Goal: Transaction & Acquisition: Book appointment/travel/reservation

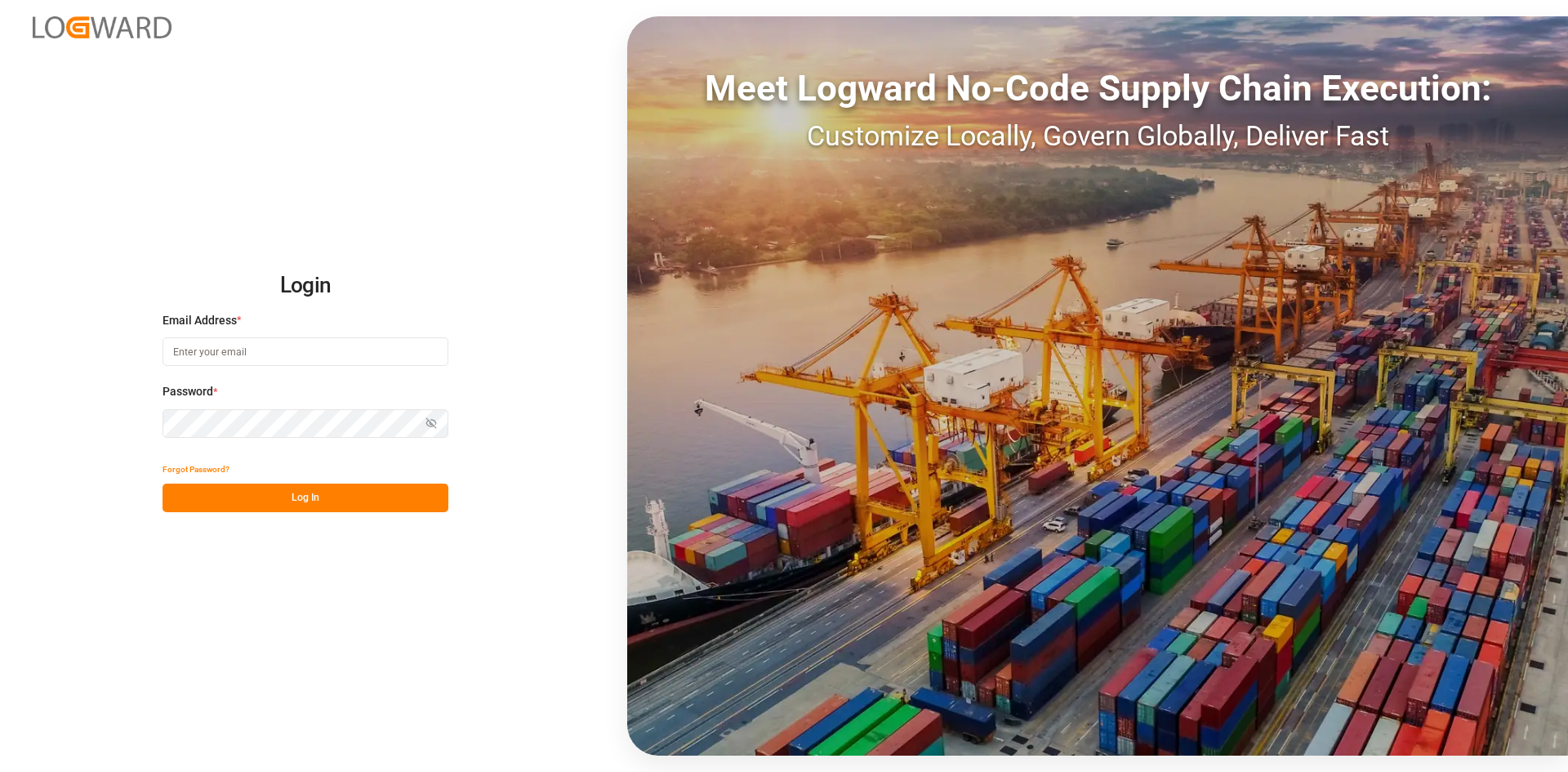
type input "[PERSON_NAME][EMAIL_ADDRESS][PERSON_NAME][DOMAIN_NAME]"
drag, startPoint x: 334, startPoint y: 505, endPoint x: 527, endPoint y: 518, distance: 193.4
click at [334, 505] on button "Log In" at bounding box center [305, 497] width 286 height 28
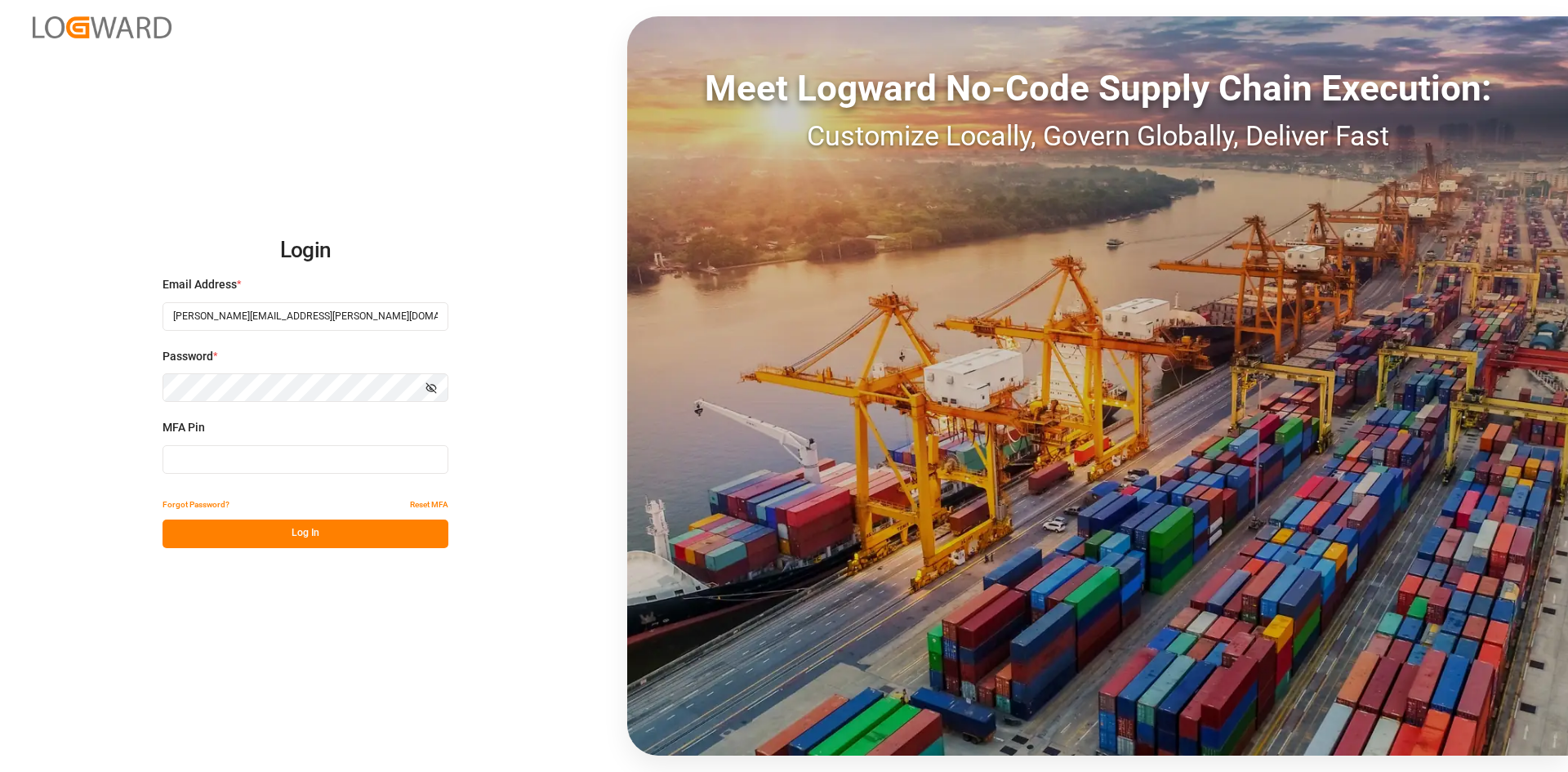
click at [222, 464] on input at bounding box center [305, 459] width 286 height 28
type input "277127"
click at [369, 532] on button "Log In" at bounding box center [305, 533] width 286 height 28
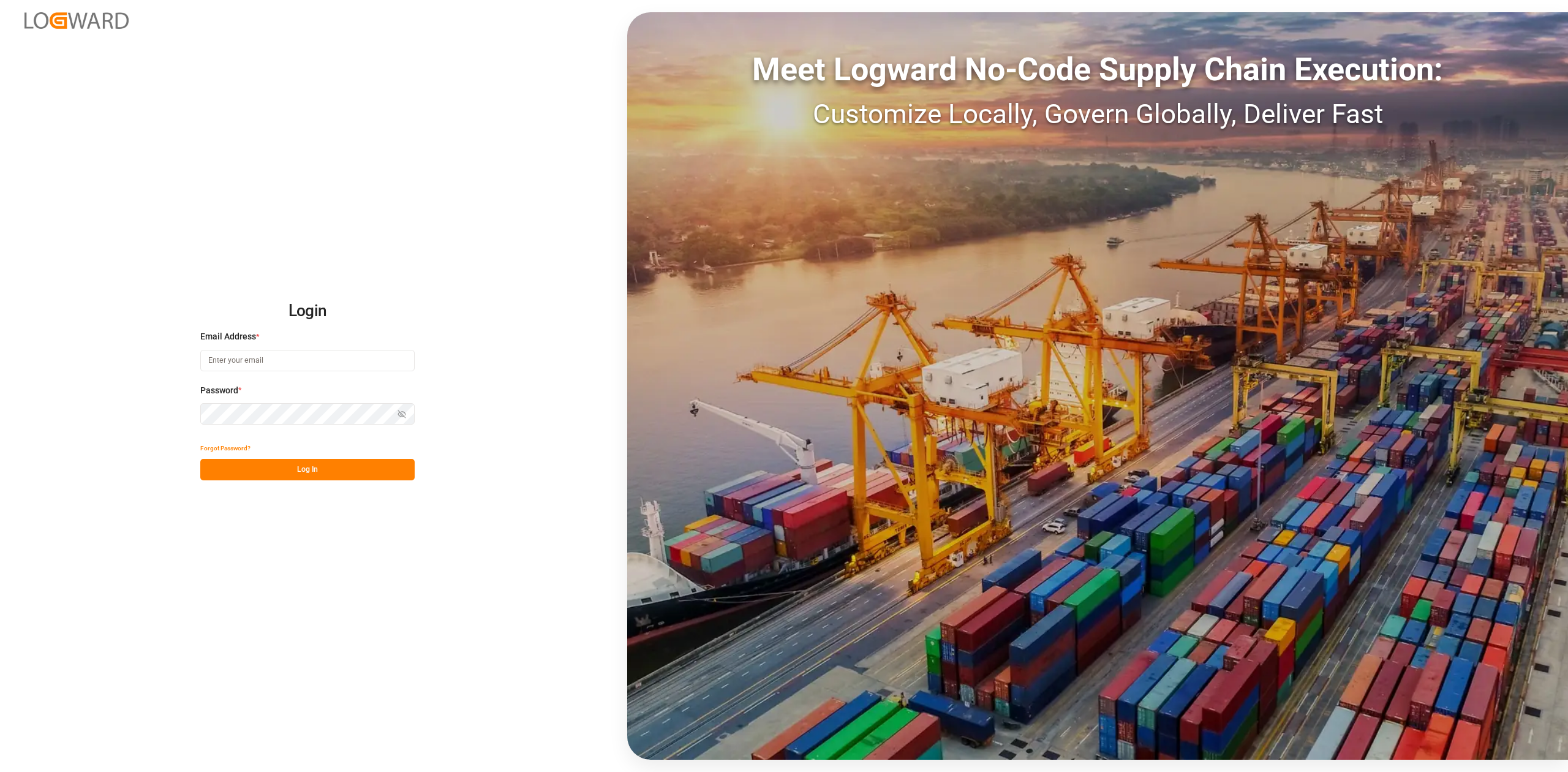
type input "[PERSON_NAME][EMAIL_ADDRESS][PERSON_NAME][DOMAIN_NAME]"
click at [247, 464] on button "Log In" at bounding box center [307, 469] width 214 height 21
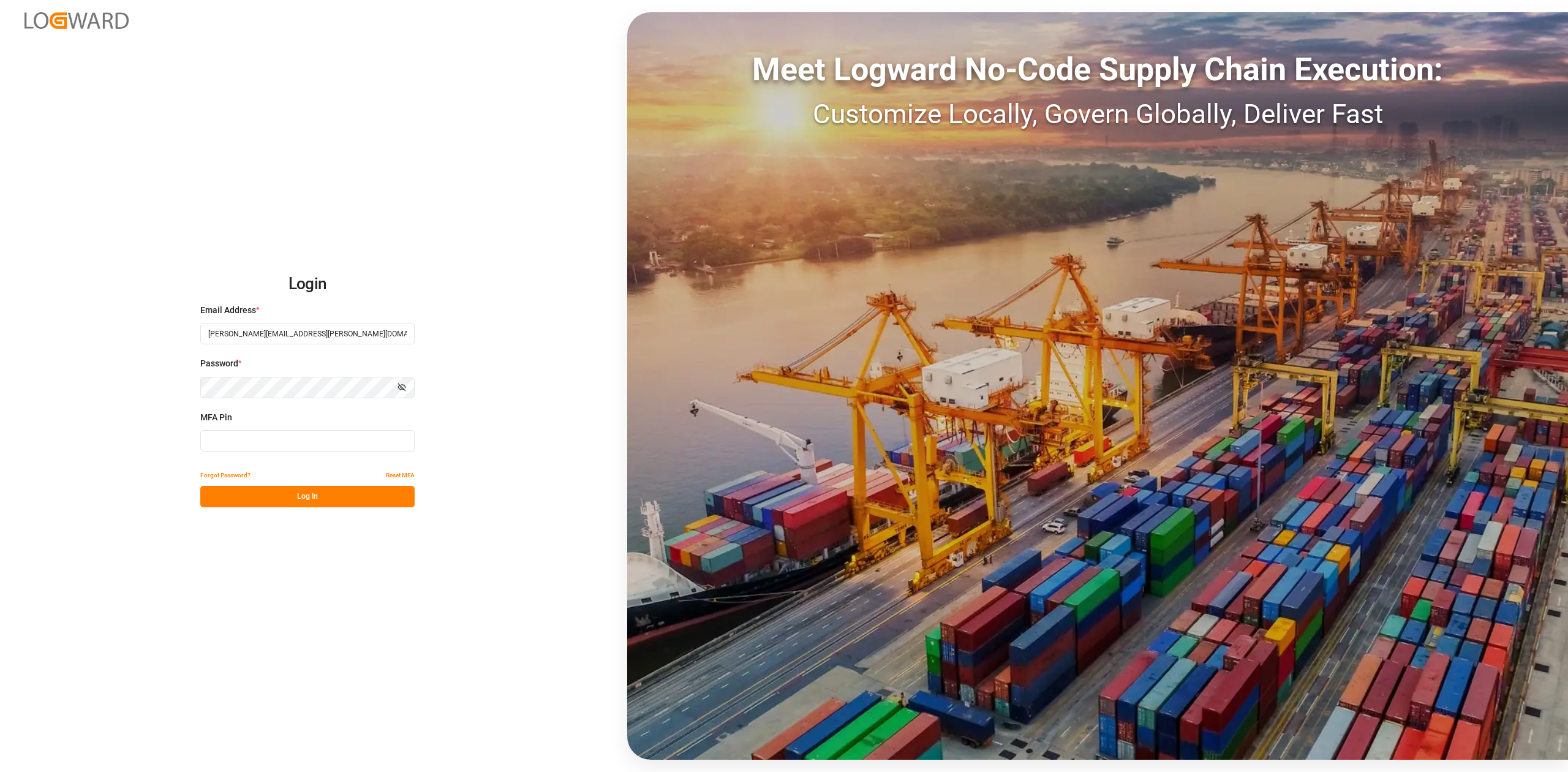
click at [268, 441] on input at bounding box center [307, 440] width 214 height 21
type input "627471"
click at [299, 488] on button "Log In" at bounding box center [307, 496] width 214 height 21
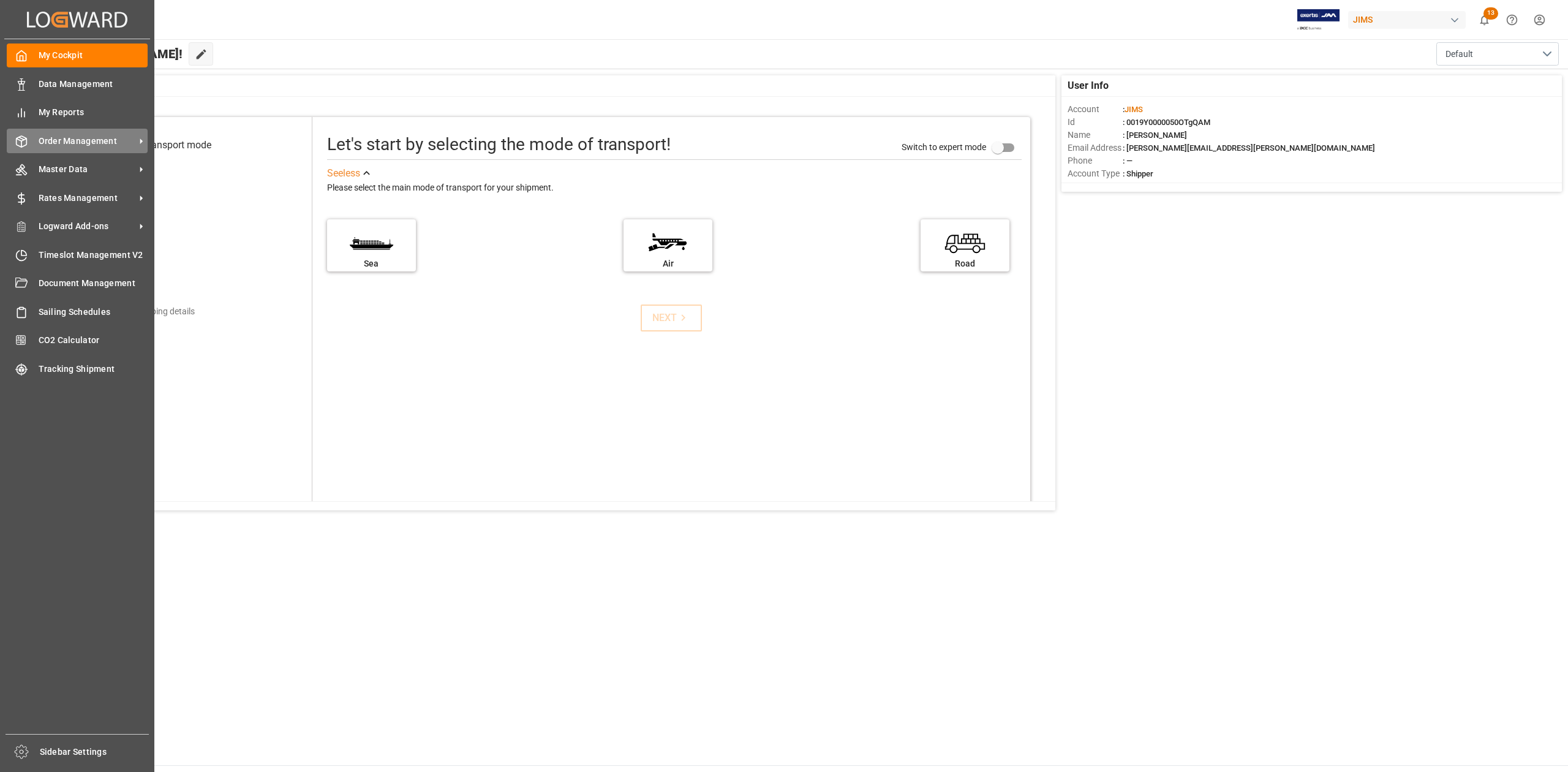
click at [67, 136] on span "Order Management" at bounding box center [87, 142] width 97 height 13
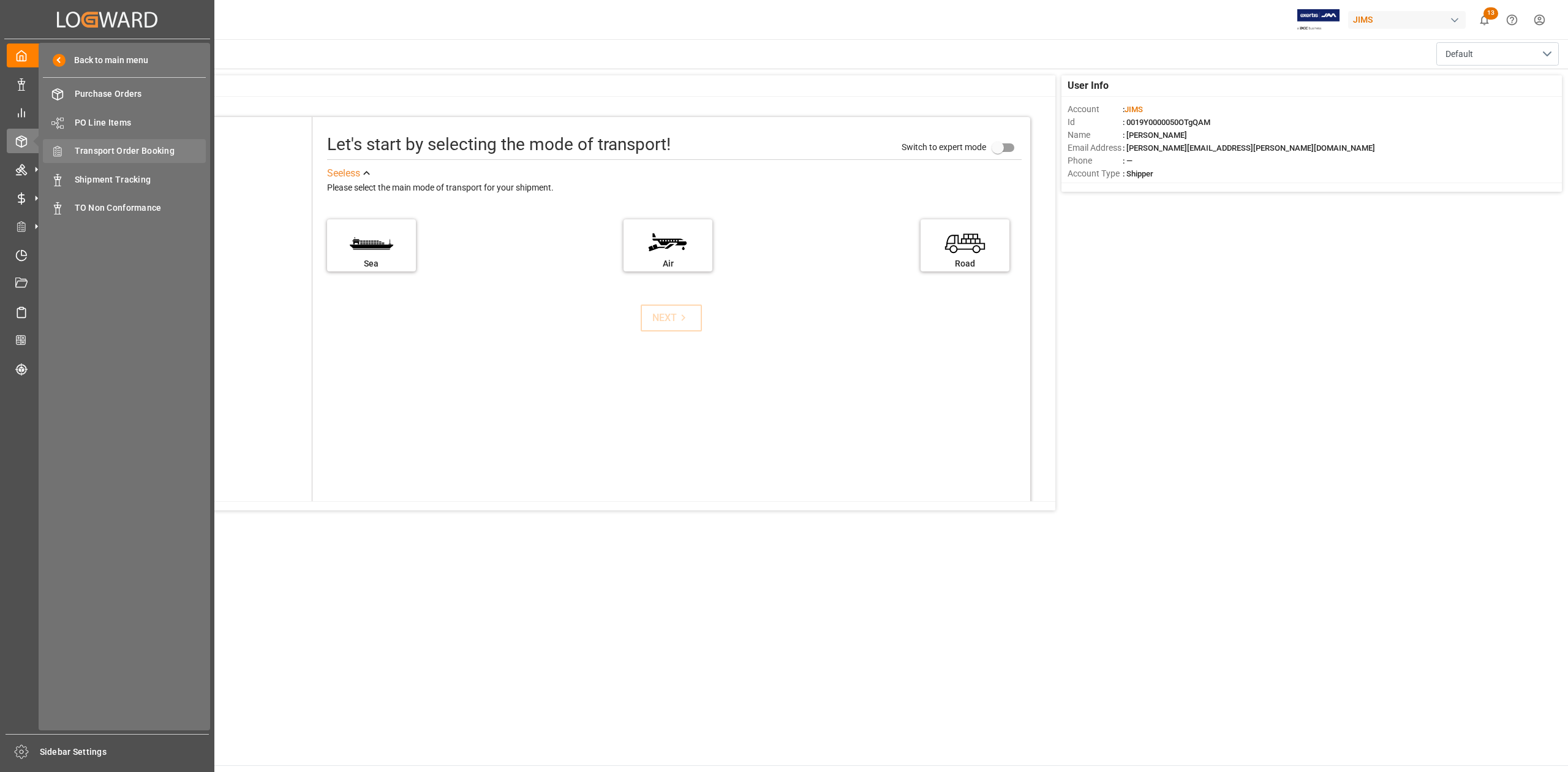
click at [139, 145] on span "Transport Order Booking" at bounding box center [141, 151] width 132 height 13
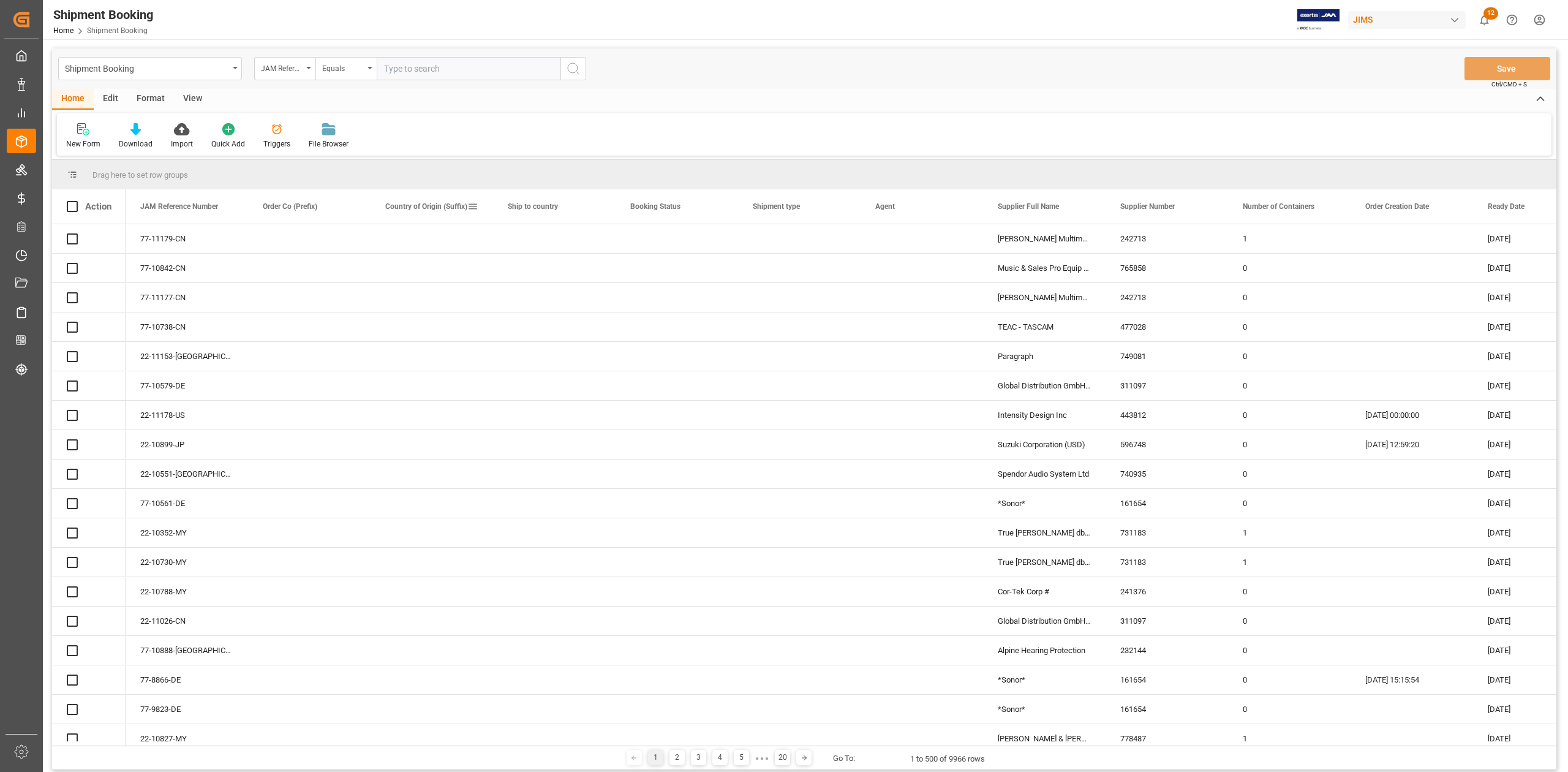
click at [391, 65] on input "text" at bounding box center [469, 69] width 183 height 23
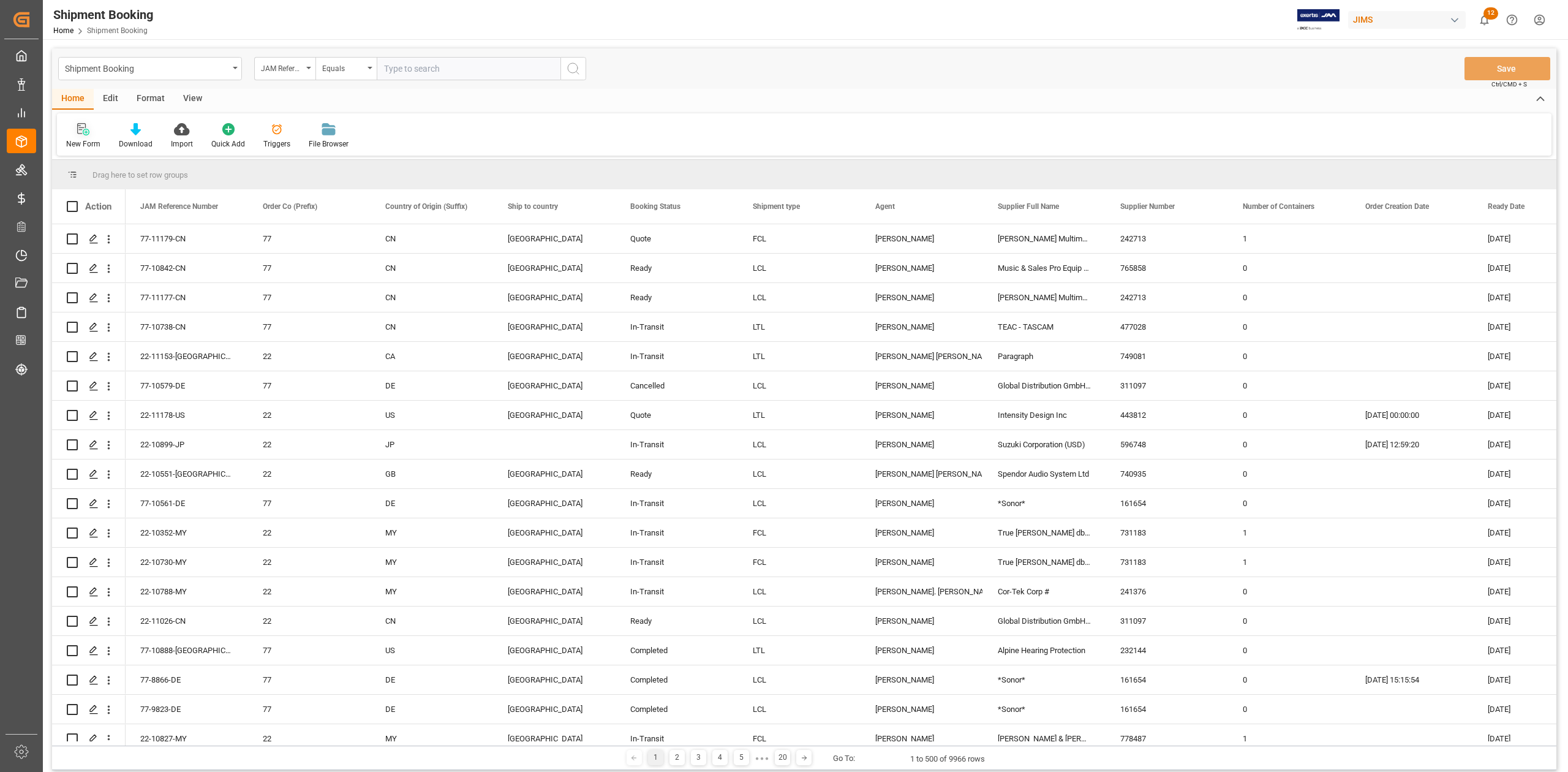
click at [87, 126] on icon at bounding box center [83, 129] width 12 height 12
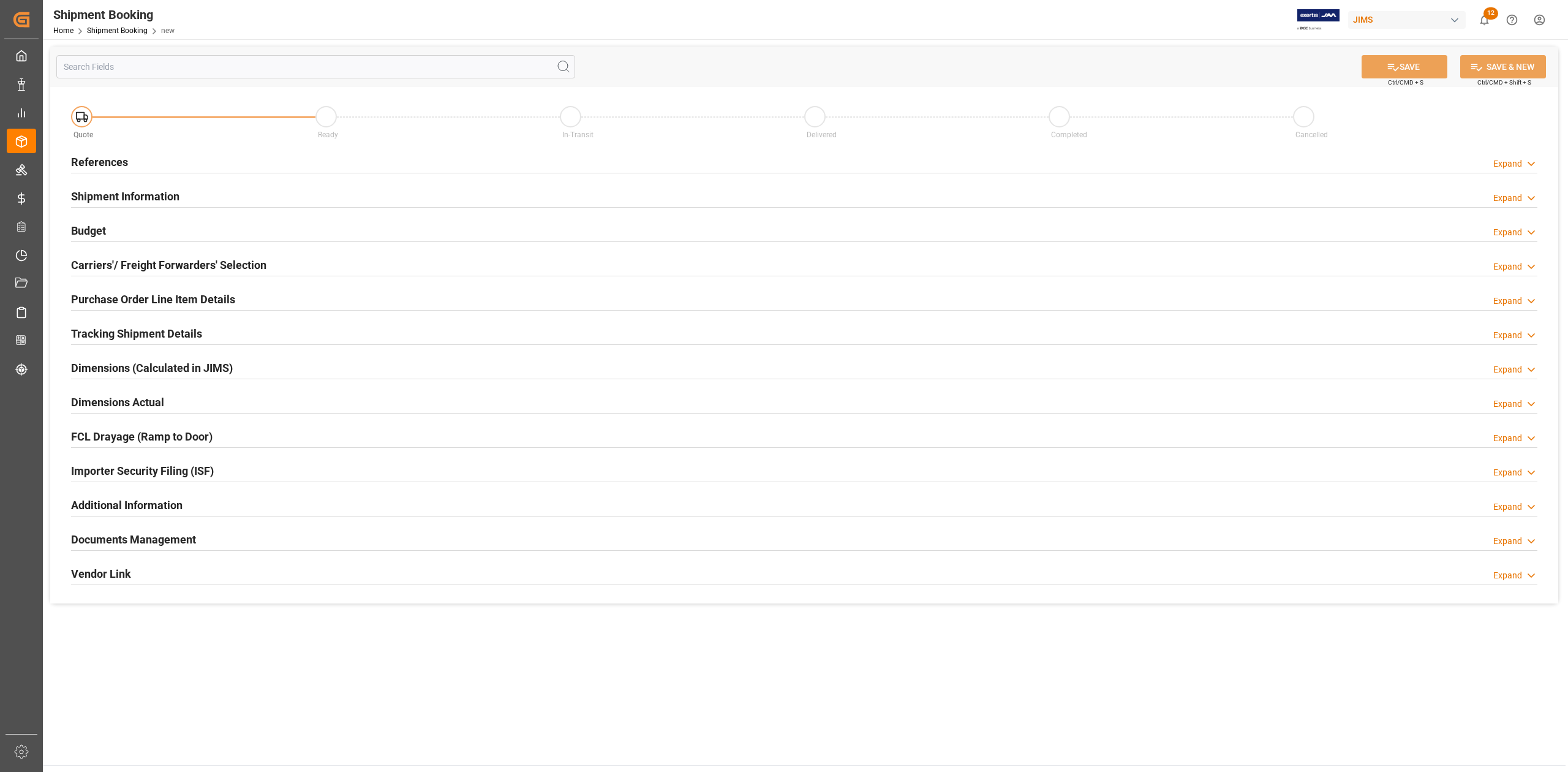
click at [111, 165] on h2 "References" at bounding box center [100, 162] width 57 height 17
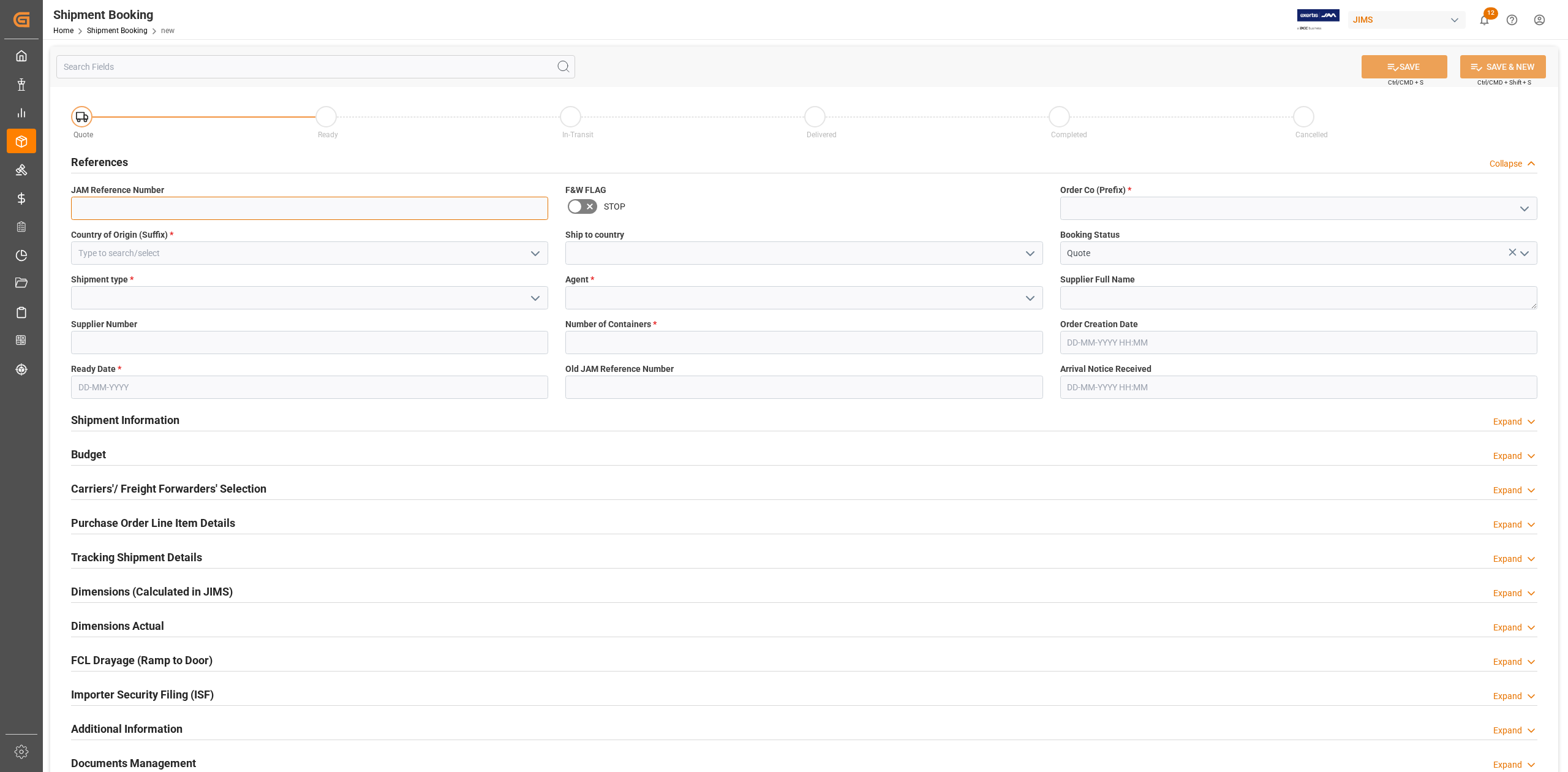
click at [152, 201] on input at bounding box center [309, 208] width 477 height 23
type input "7"
click at [1172, 209] on input at bounding box center [1298, 208] width 477 height 23
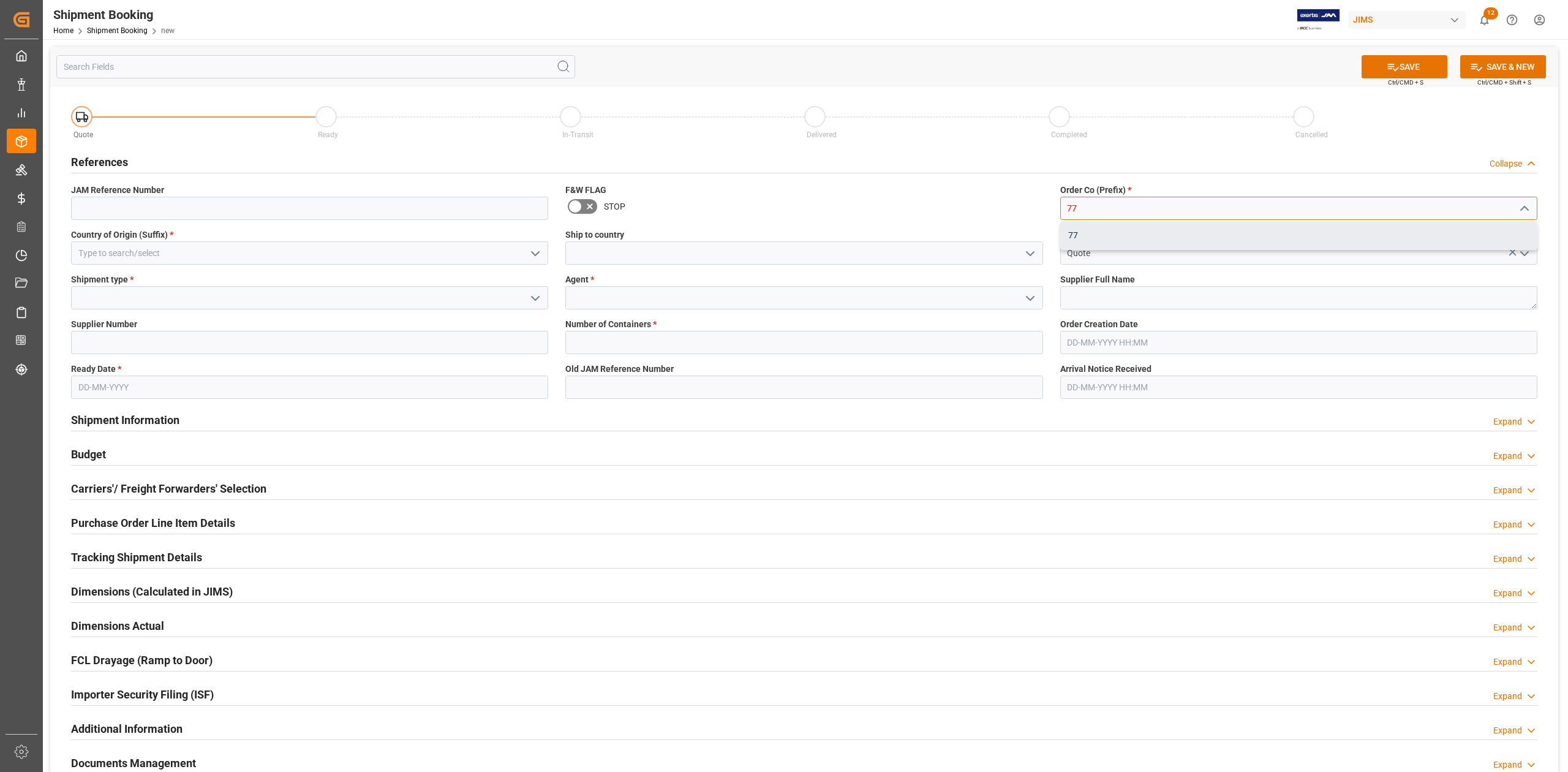
click at [1167, 233] on div "77" at bounding box center [1298, 236] width 476 height 28
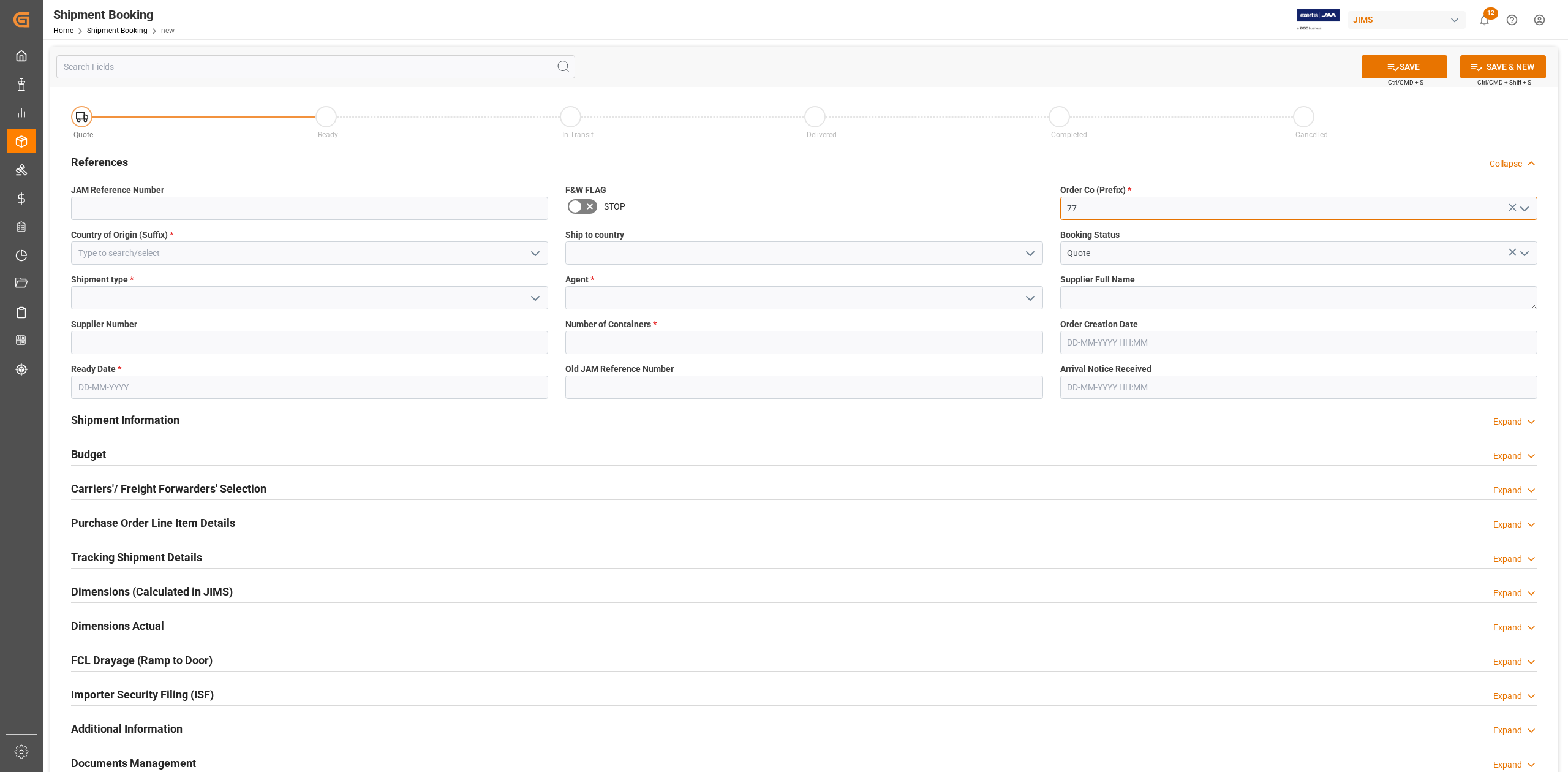
type input "77"
click at [150, 249] on input at bounding box center [309, 253] width 477 height 23
click at [255, 285] on div "CN" at bounding box center [309, 280] width 476 height 28
type input "CN"
click at [604, 247] on input at bounding box center [804, 253] width 477 height 23
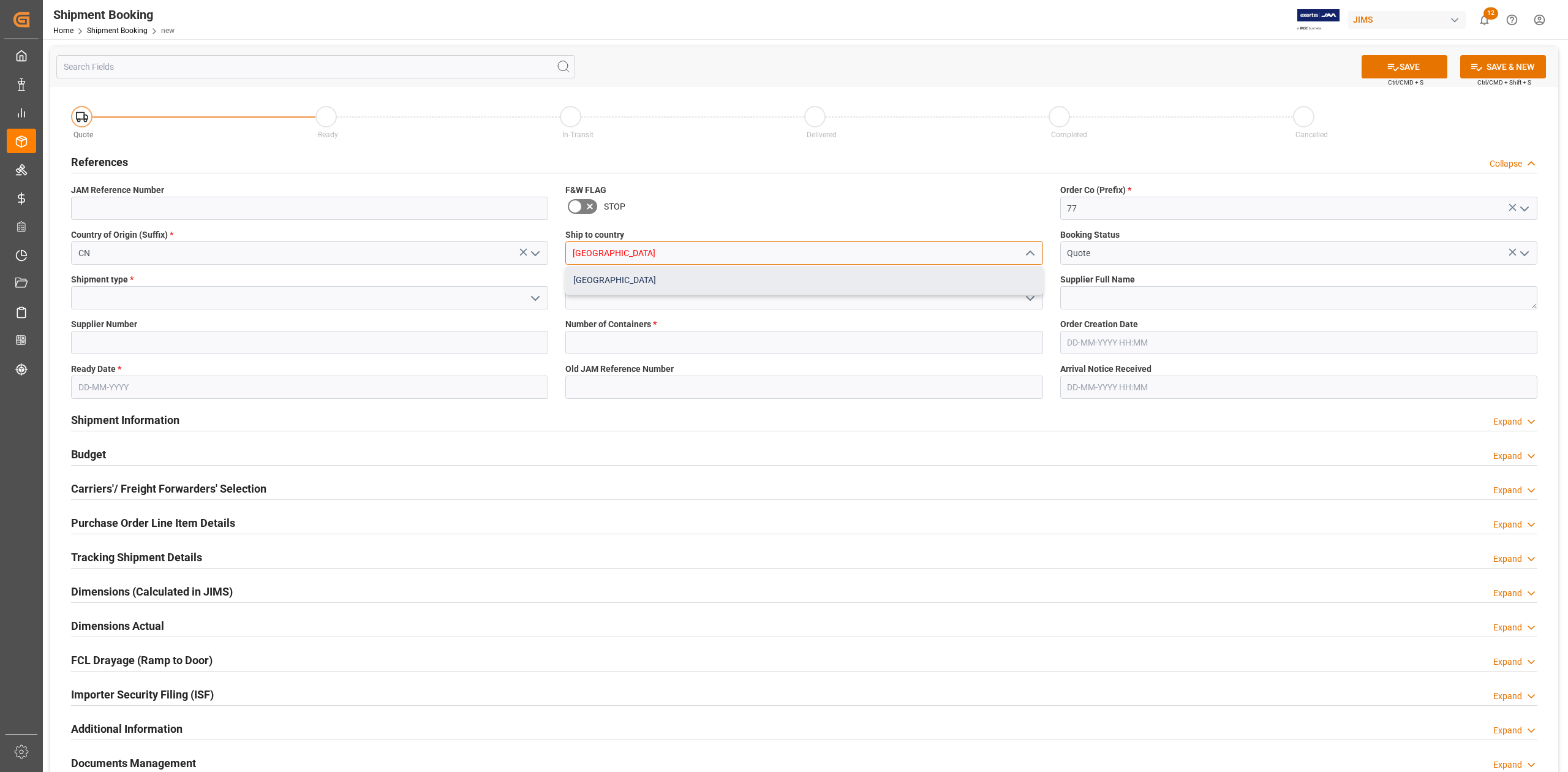
click at [615, 280] on div "[GEOGRAPHIC_DATA]" at bounding box center [804, 280] width 476 height 28
type input "[GEOGRAPHIC_DATA]"
click at [162, 302] on input at bounding box center [309, 298] width 477 height 23
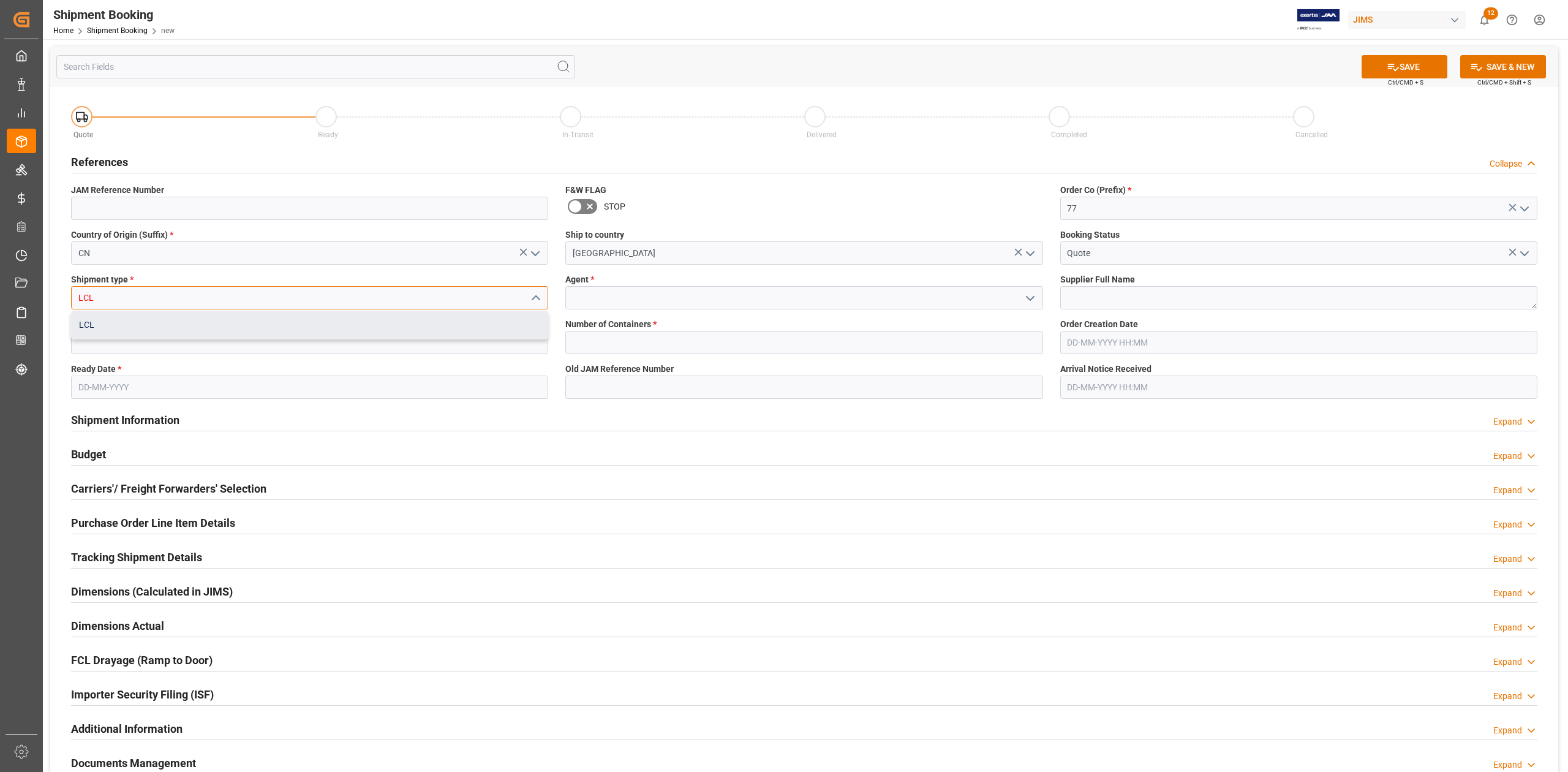
click at [155, 318] on div "LCL" at bounding box center [309, 325] width 476 height 28
type input "LCL"
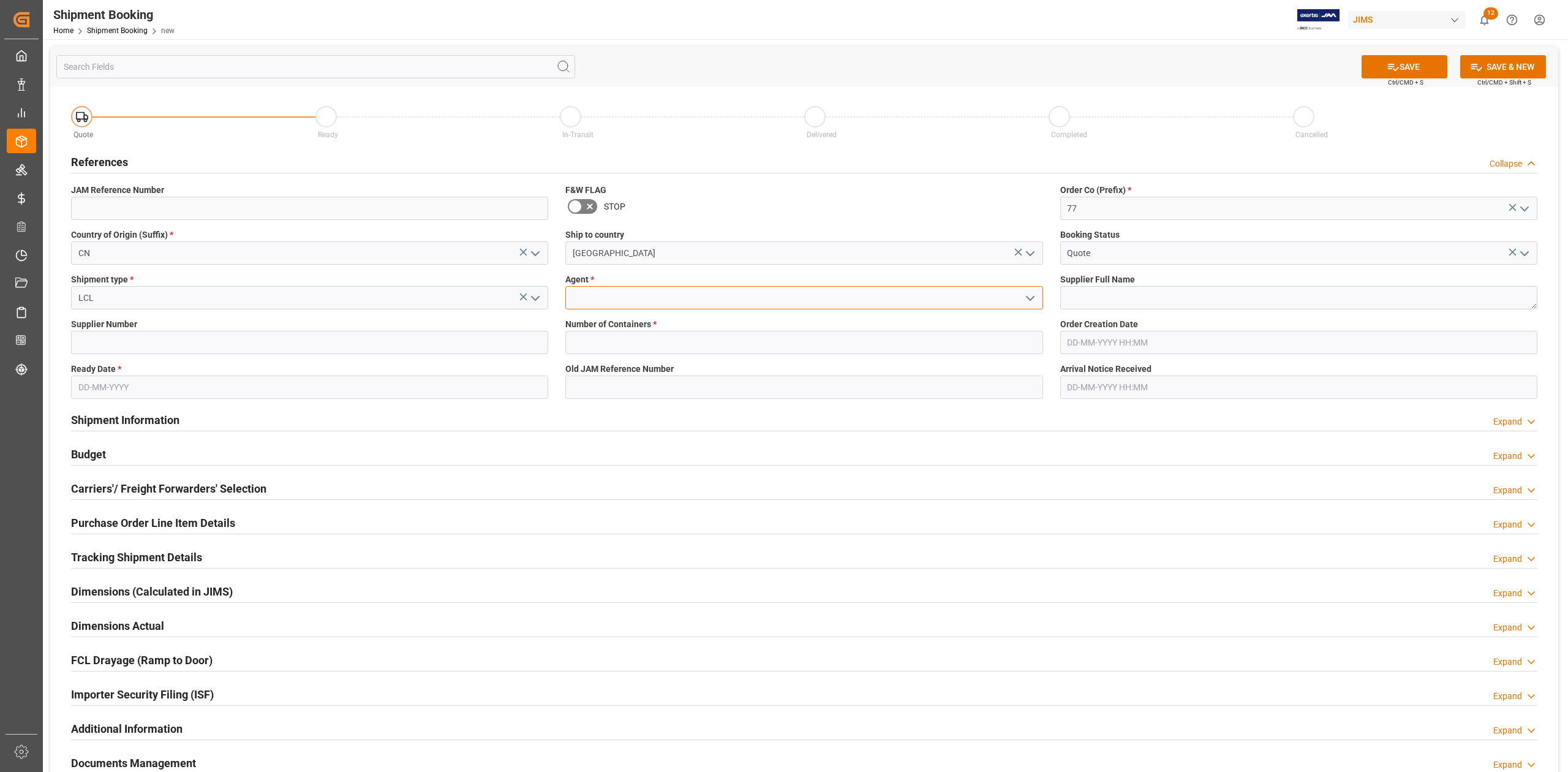
click at [604, 299] on input at bounding box center [804, 298] width 477 height 23
click at [645, 325] on div "[PERSON_NAME]" at bounding box center [804, 325] width 476 height 28
type input "[PERSON_NAME]"
click at [1095, 299] on textarea at bounding box center [1298, 298] width 477 height 23
paste textarea "TianJin Fleet Music Co., LTD (RMB)"
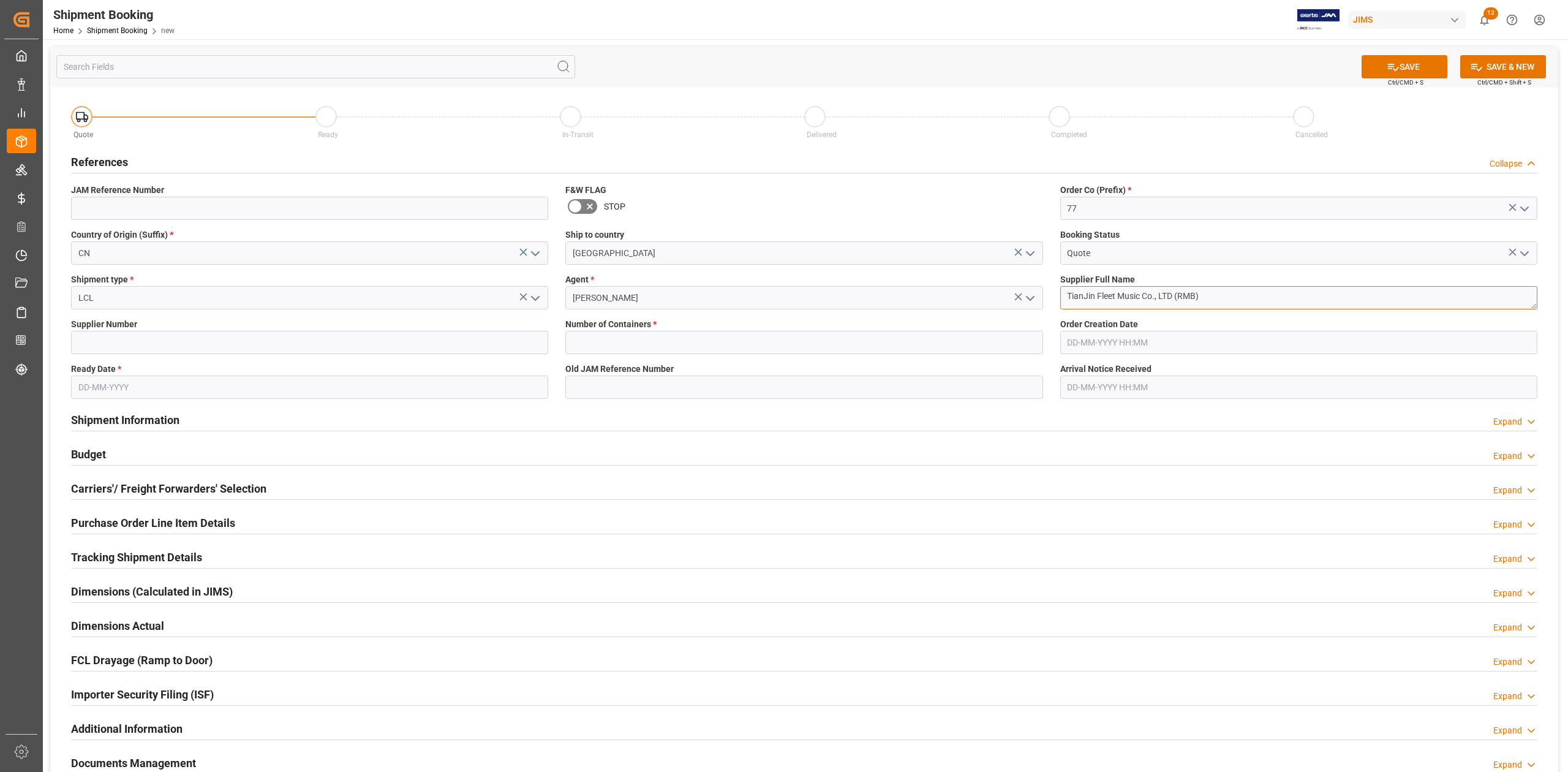
type textarea "TianJin Fleet Music Co., LTD (RMB)"
click at [119, 346] on input at bounding box center [309, 343] width 477 height 23
click at [314, 343] on input at bounding box center [309, 343] width 477 height 23
paste input "597399"
type input "597399"
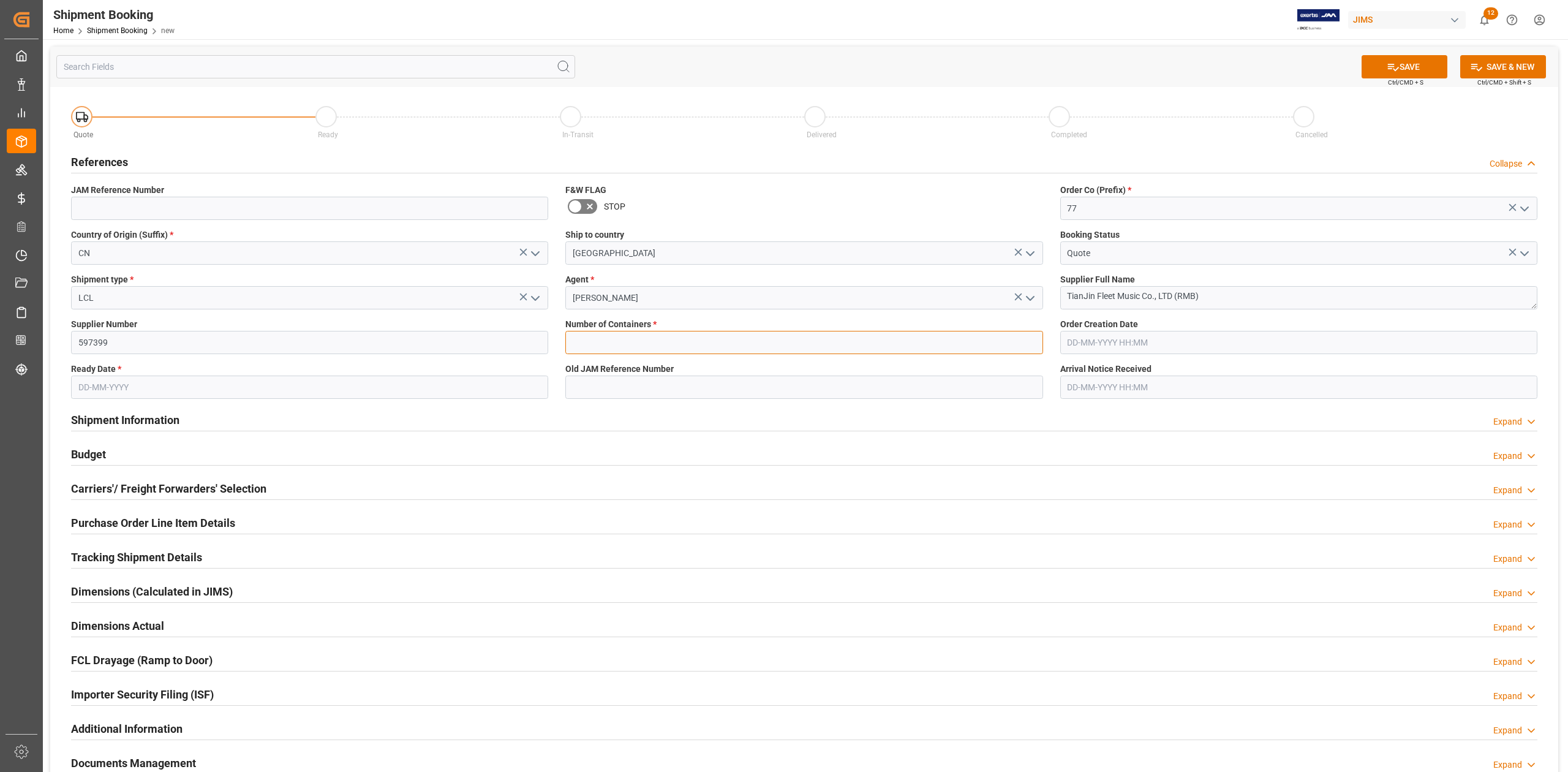
click at [691, 339] on input "text" at bounding box center [804, 343] width 477 height 23
type input "0"
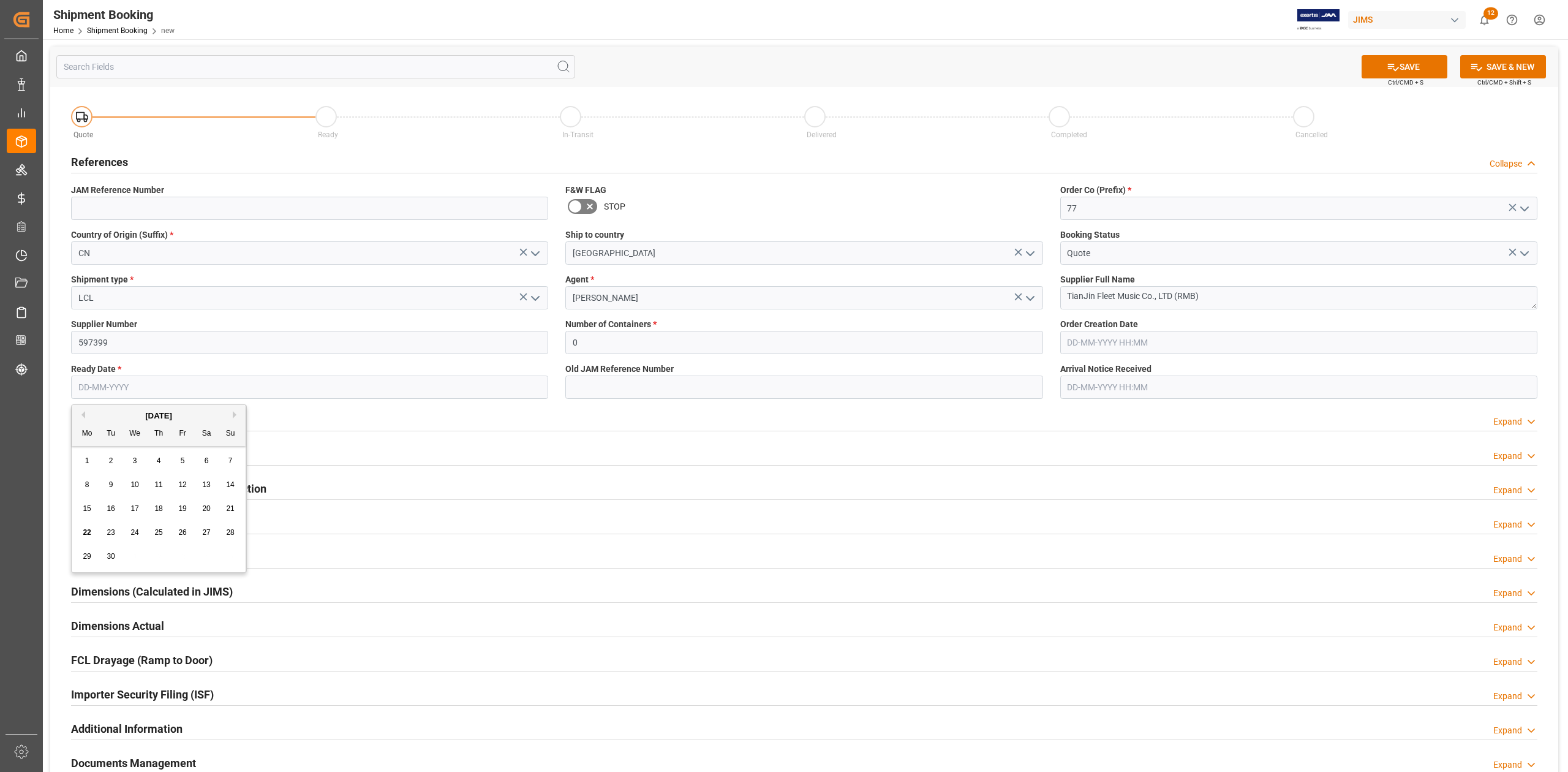
click at [183, 387] on input "text" at bounding box center [309, 387] width 477 height 23
click at [161, 385] on input "text" at bounding box center [309, 387] width 477 height 23
type input "[DATE]"
click at [1386, 61] on icon at bounding box center [1393, 68] width 13 height 13
